Goal: Transaction & Acquisition: Purchase product/service

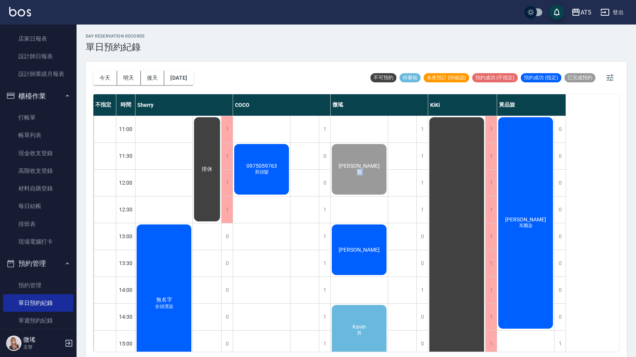
scroll to position [153, 0]
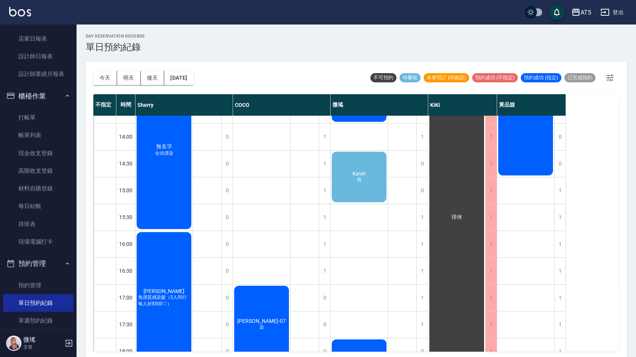
click at [366, 174] on span "Kavin" at bounding box center [359, 173] width 16 height 6
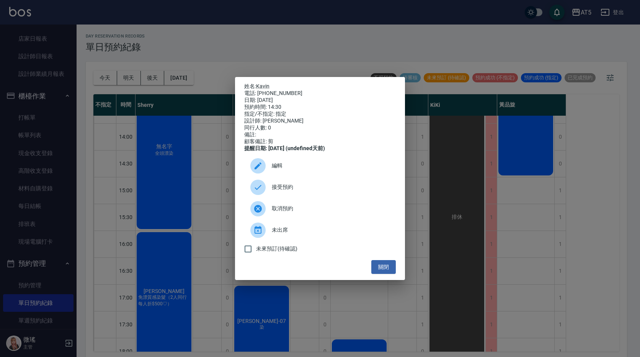
click at [315, 191] on span "接受預約" at bounding box center [331, 187] width 118 height 8
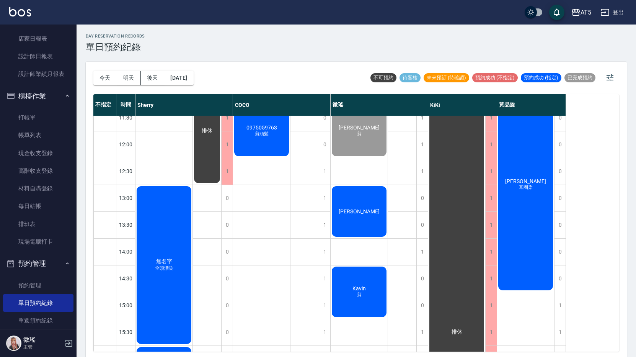
scroll to position [0, 0]
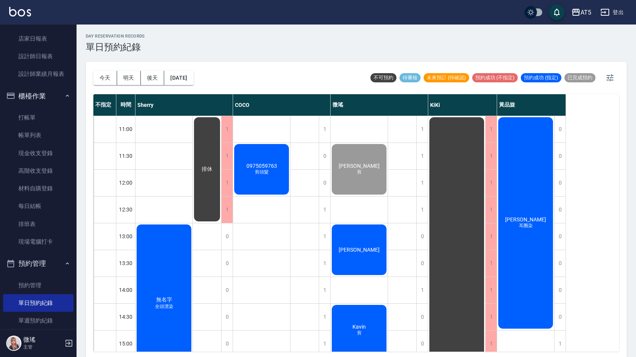
click at [373, 248] on div "[PERSON_NAME]" at bounding box center [359, 249] width 57 height 53
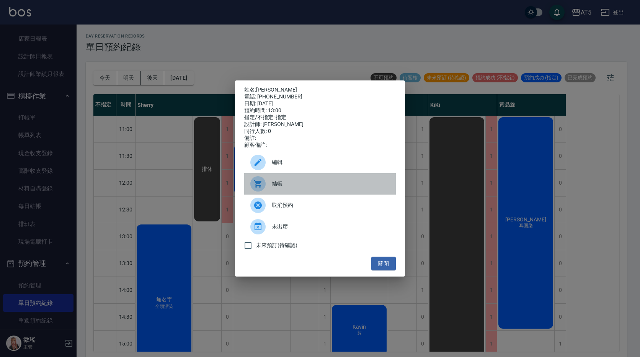
click at [284, 183] on div "結帳" at bounding box center [320, 183] width 152 height 21
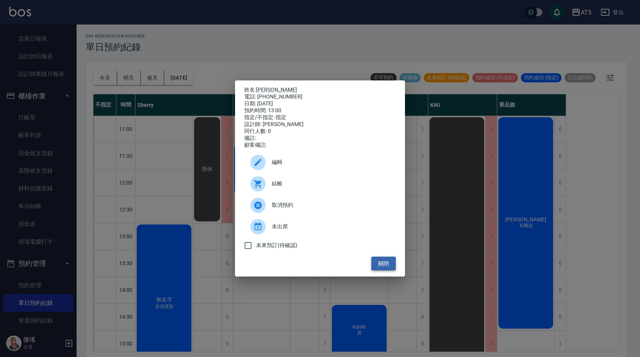
click at [393, 266] on button "關閉" at bounding box center [383, 263] width 24 height 14
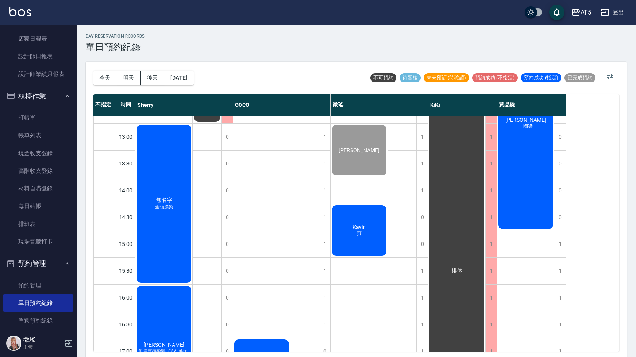
scroll to position [61, 0]
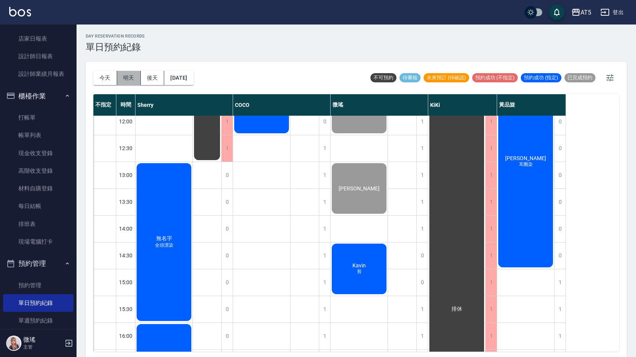
click at [133, 75] on button "明天" at bounding box center [129, 78] width 24 height 14
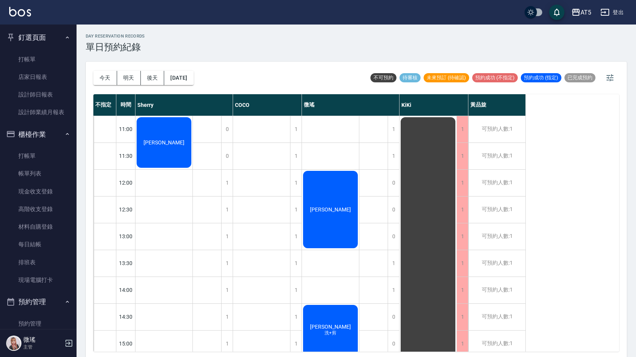
click at [103, 76] on button "今天" at bounding box center [105, 78] width 24 height 14
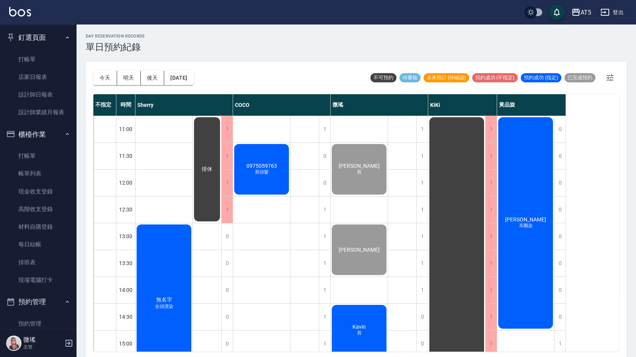
scroll to position [77, 0]
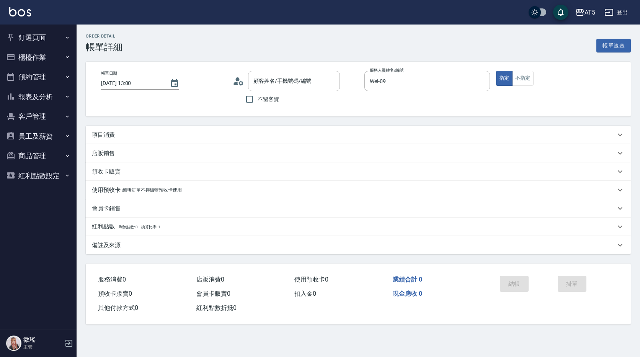
type input "[PERSON_NAME]/0938850333/09-53"
click at [109, 137] on p "項目消費" at bounding box center [103, 135] width 23 height 8
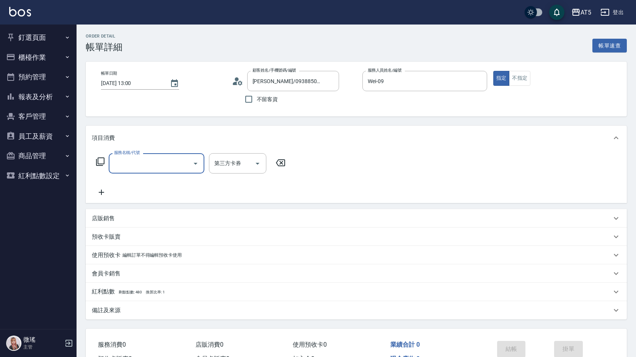
click at [119, 158] on input "服務名稱/代號" at bounding box center [150, 163] width 77 height 13
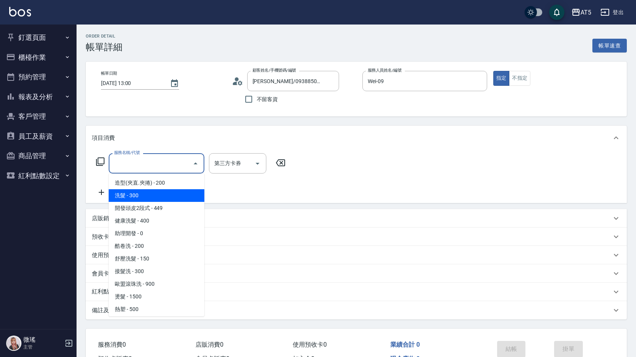
click at [142, 191] on span "洗髮 - 300" at bounding box center [157, 195] width 96 height 13
type input "洗髮(201)"
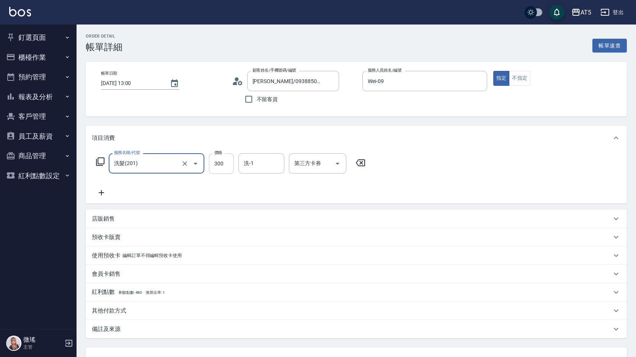
click at [223, 163] on input "300" at bounding box center [221, 163] width 25 height 21
type input "0"
type input "400"
type input "40"
type input "400"
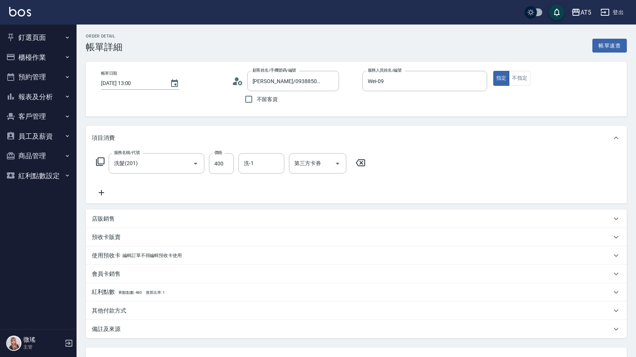
click at [454, 204] on div "項目消費 服務名稱/代號 洗髮(201) 服務名稱/代號 價格 400 價格 洗-1 洗-1 第三方卡券 第三方卡券 店販銷售 服務人員姓名/編號 服務人員姓…" at bounding box center [356, 232] width 541 height 212
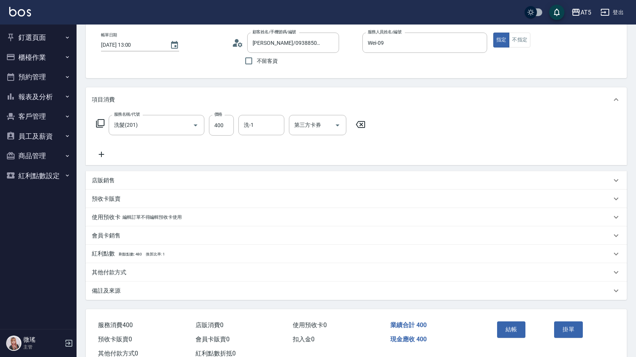
scroll to position [64, 0]
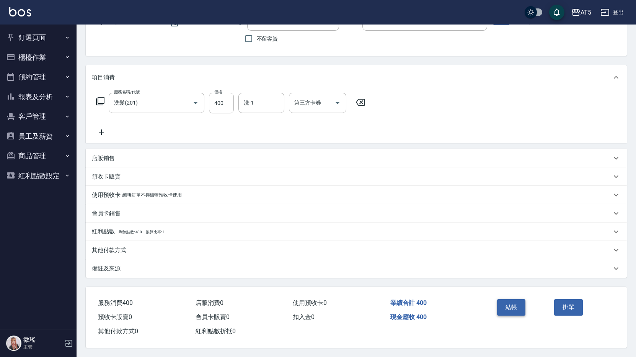
click at [515, 302] on button "結帳" at bounding box center [511, 307] width 29 height 16
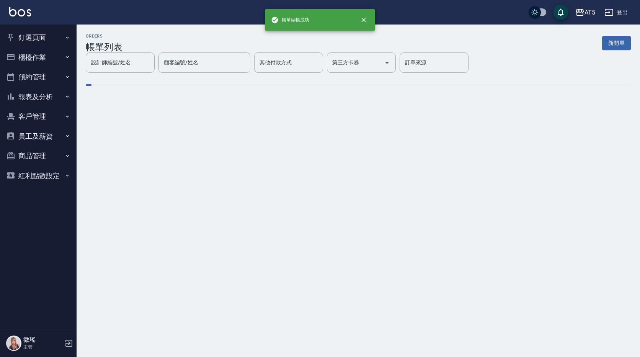
click at [34, 113] on button "客戶管理" at bounding box center [38, 116] width 70 height 20
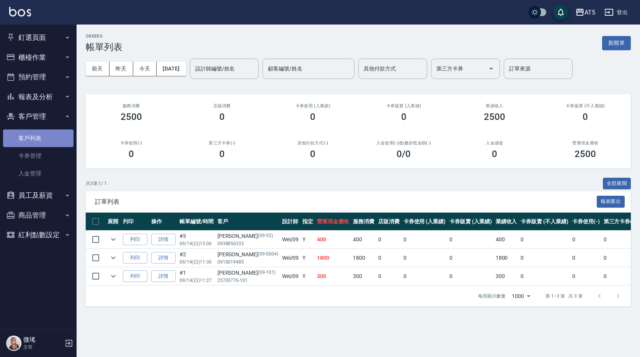
click at [36, 143] on link "客戶列表" at bounding box center [38, 138] width 70 height 18
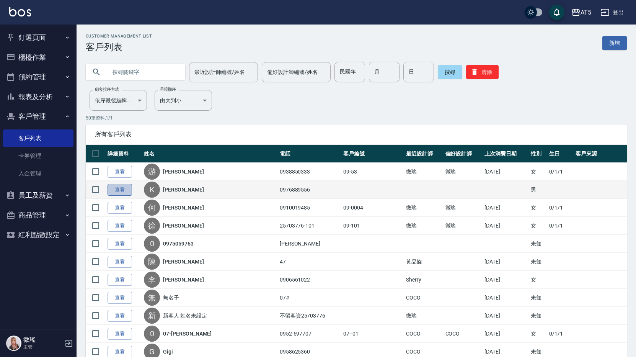
click at [116, 191] on link "查看" at bounding box center [120, 190] width 24 height 12
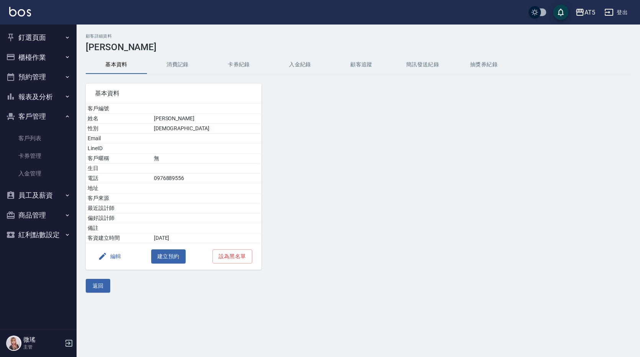
click at [177, 67] on button "消費記錄" at bounding box center [177, 64] width 61 height 18
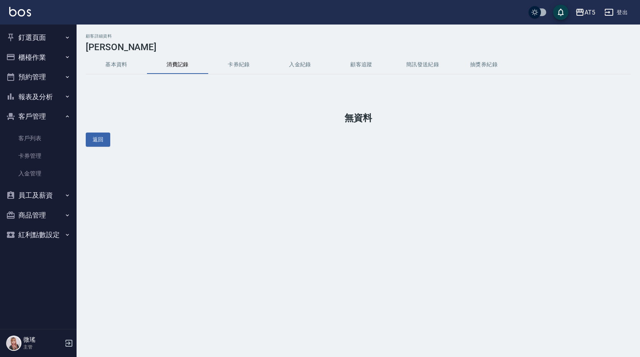
click at [111, 63] on button "基本資料" at bounding box center [116, 64] width 61 height 18
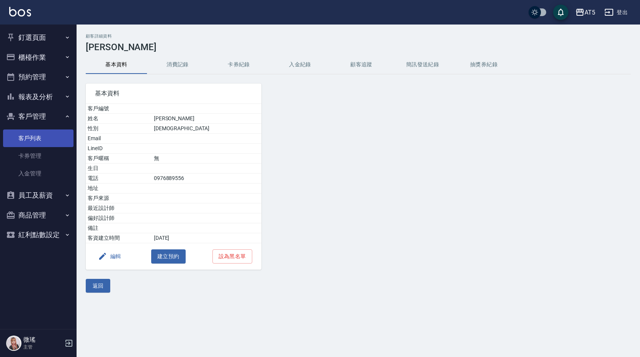
click at [37, 135] on link "客戶列表" at bounding box center [38, 138] width 70 height 18
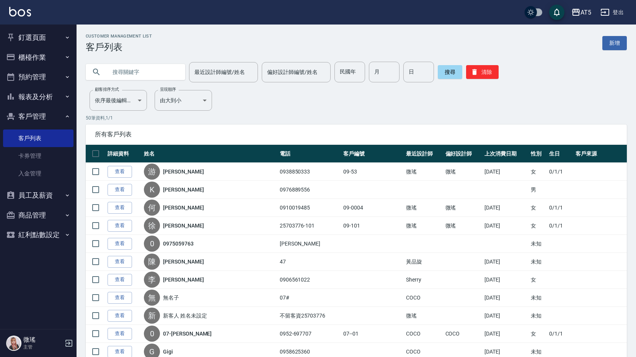
click at [121, 71] on input "text" at bounding box center [143, 72] width 72 height 21
type input "ㄜ"
type input "k"
click at [443, 75] on button "搜尋" at bounding box center [450, 72] width 24 height 14
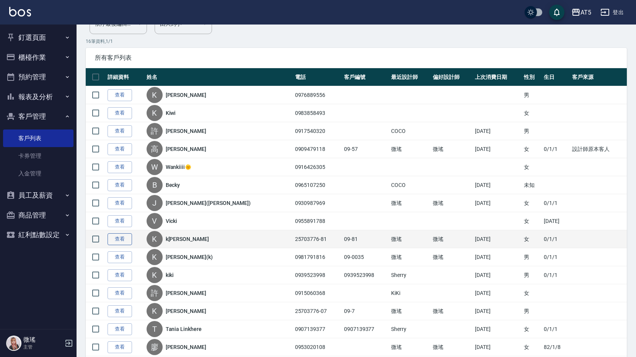
scroll to position [115, 0]
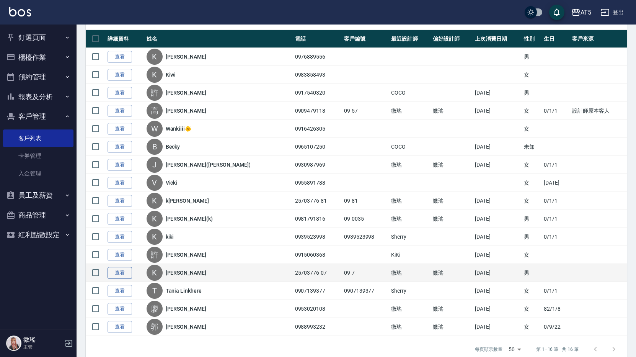
click at [124, 272] on link "查看" at bounding box center [120, 273] width 24 height 12
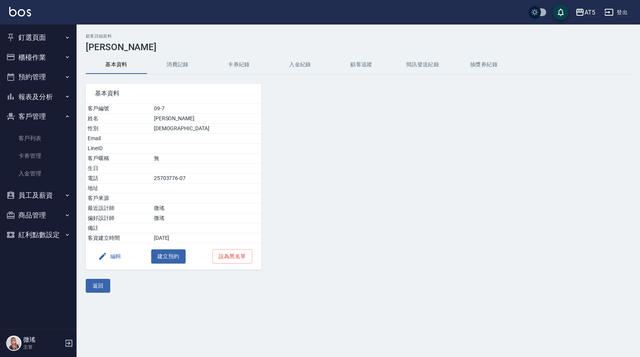
click at [175, 67] on button "消費記錄" at bounding box center [177, 64] width 61 height 18
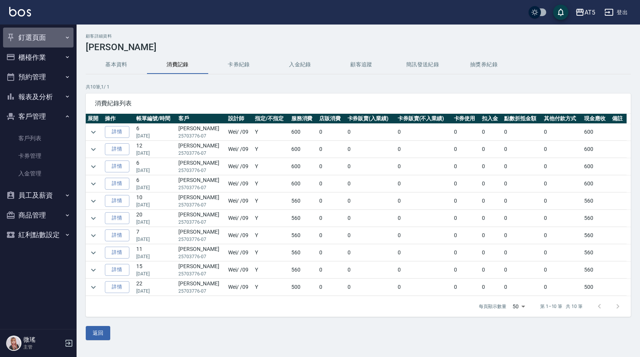
drag, startPoint x: 41, startPoint y: 29, endPoint x: 35, endPoint y: 44, distance: 15.9
click at [41, 30] on button "釘選頁面" at bounding box center [38, 38] width 70 height 20
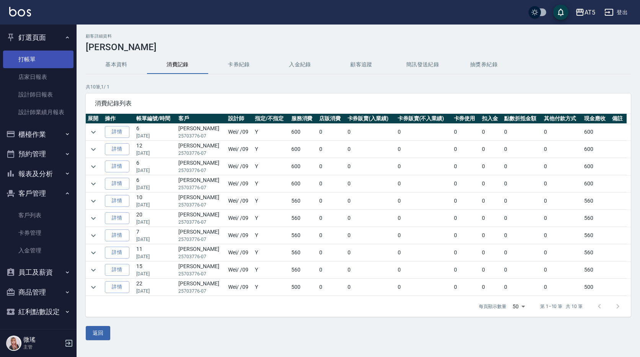
click at [26, 62] on link "打帳單" at bounding box center [38, 60] width 70 height 18
